Goal: Information Seeking & Learning: Learn about a topic

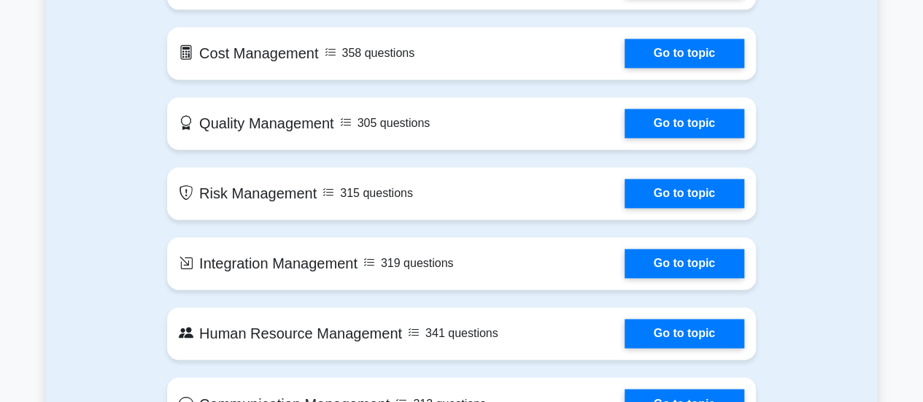
scroll to position [995, 0]
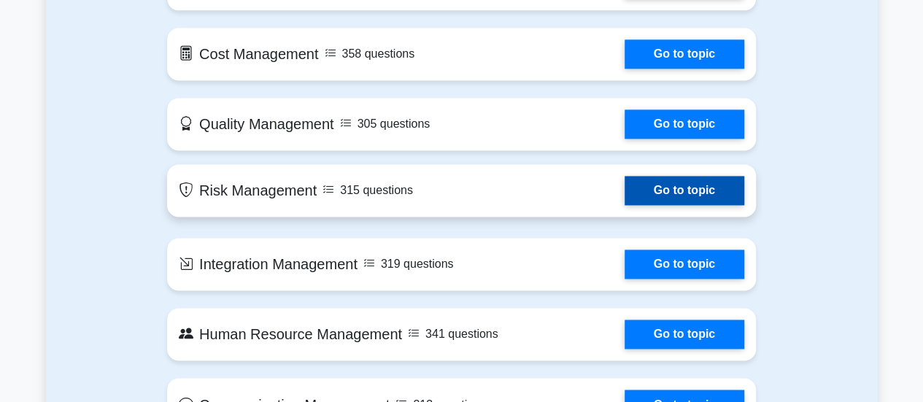
click at [681, 188] on link "Go to topic" at bounding box center [685, 190] width 120 height 29
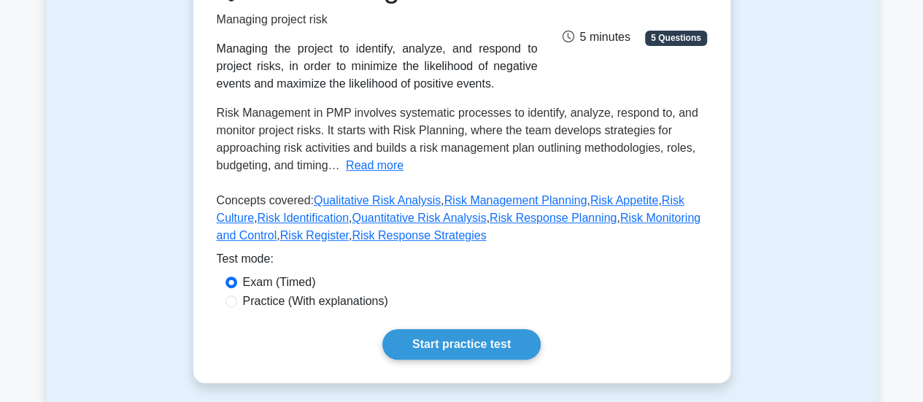
scroll to position [239, 0]
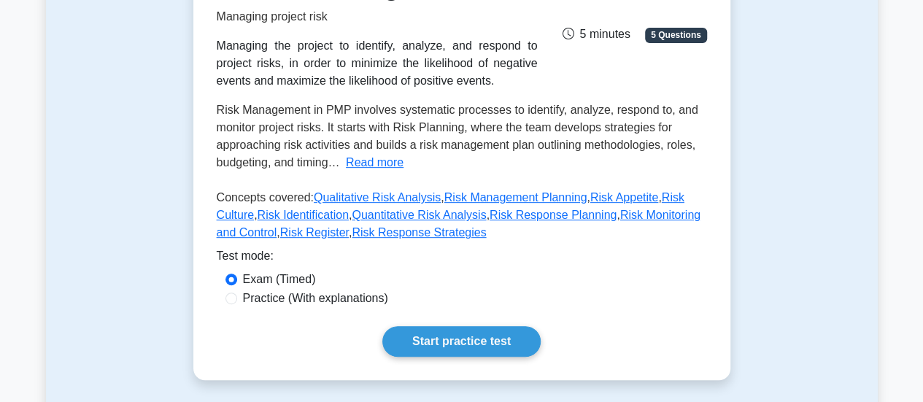
click at [253, 298] on label "Practice (With explanations)" at bounding box center [315, 299] width 145 height 18
click at [237, 298] on input "Practice (With explanations)" at bounding box center [231, 299] width 12 height 12
radio input "true"
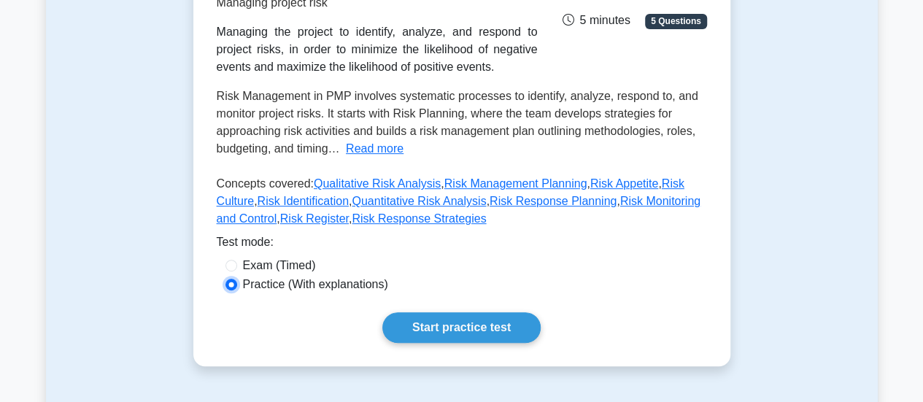
scroll to position [258, 0]
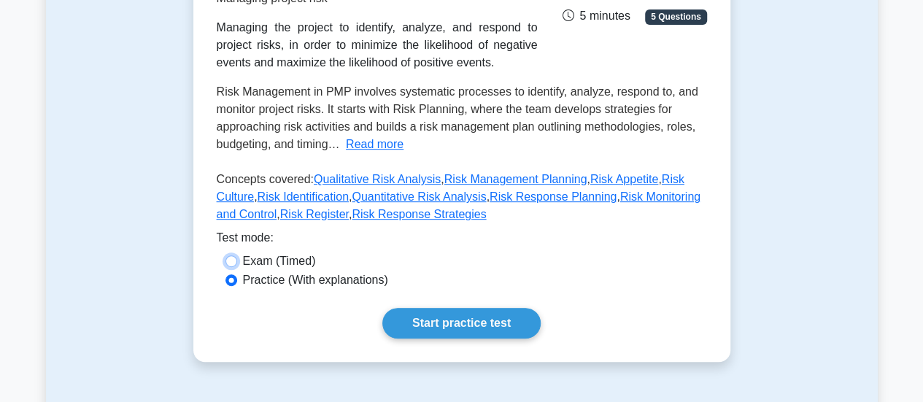
click at [231, 265] on input "Exam (Timed)" at bounding box center [231, 261] width 12 height 12
radio input "true"
click at [231, 282] on input "Practice (With explanations)" at bounding box center [231, 280] width 12 height 12
radio input "true"
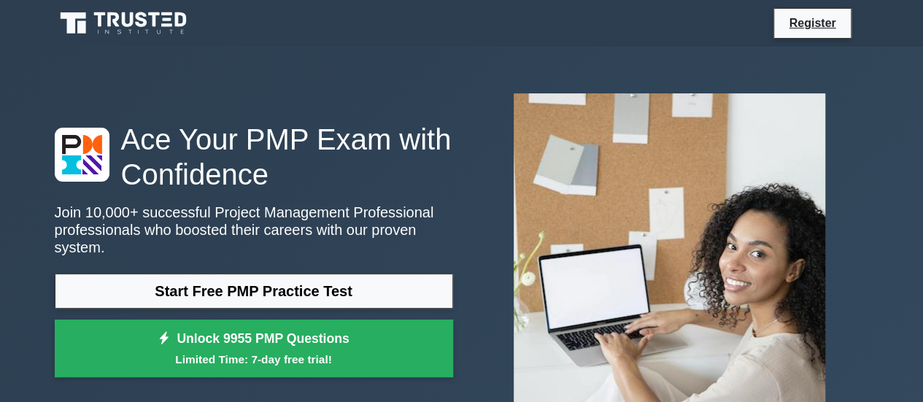
scroll to position [8743, 0]
